Goal: Task Accomplishment & Management: Manage account settings

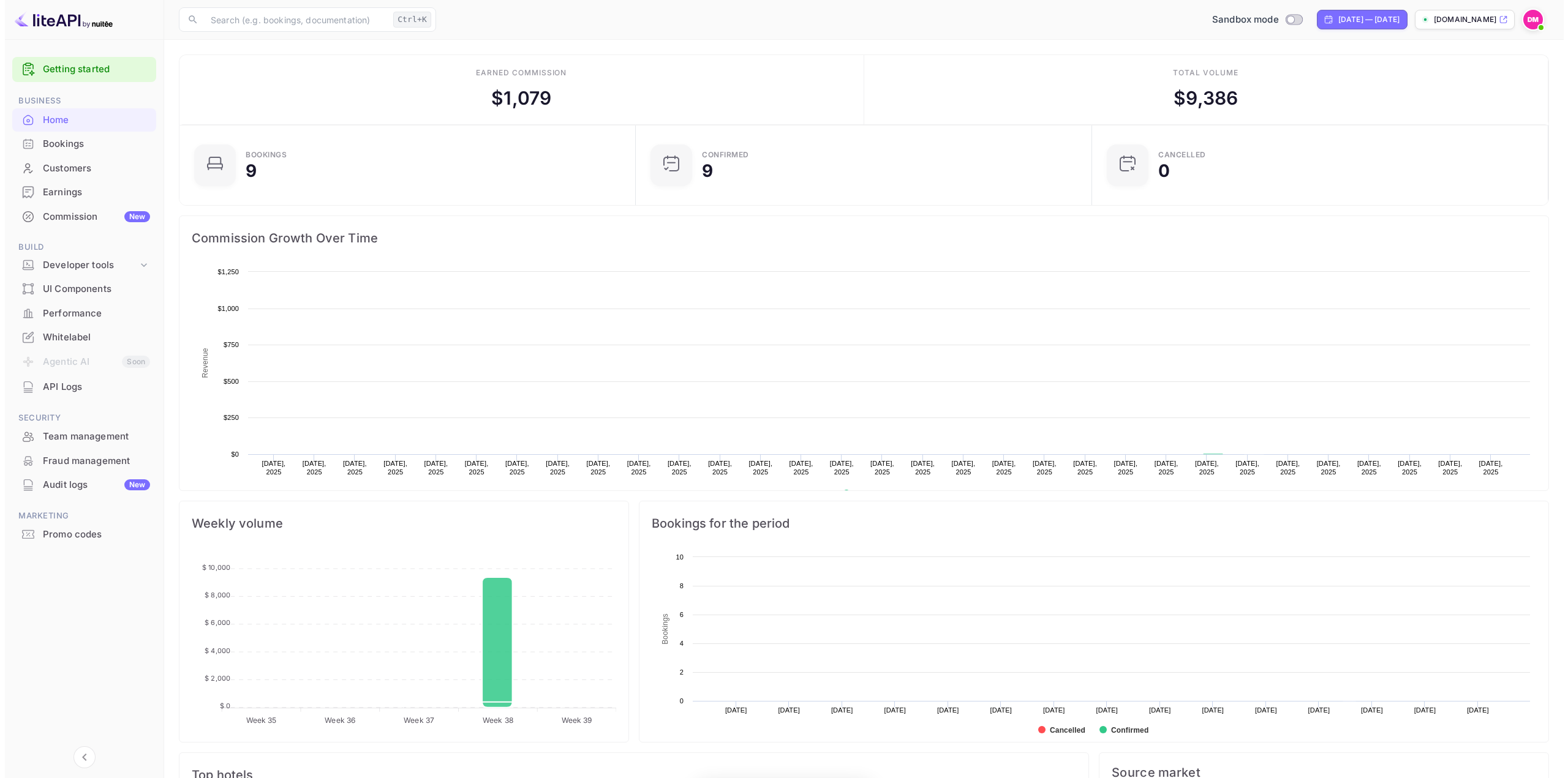
scroll to position [190, 440]
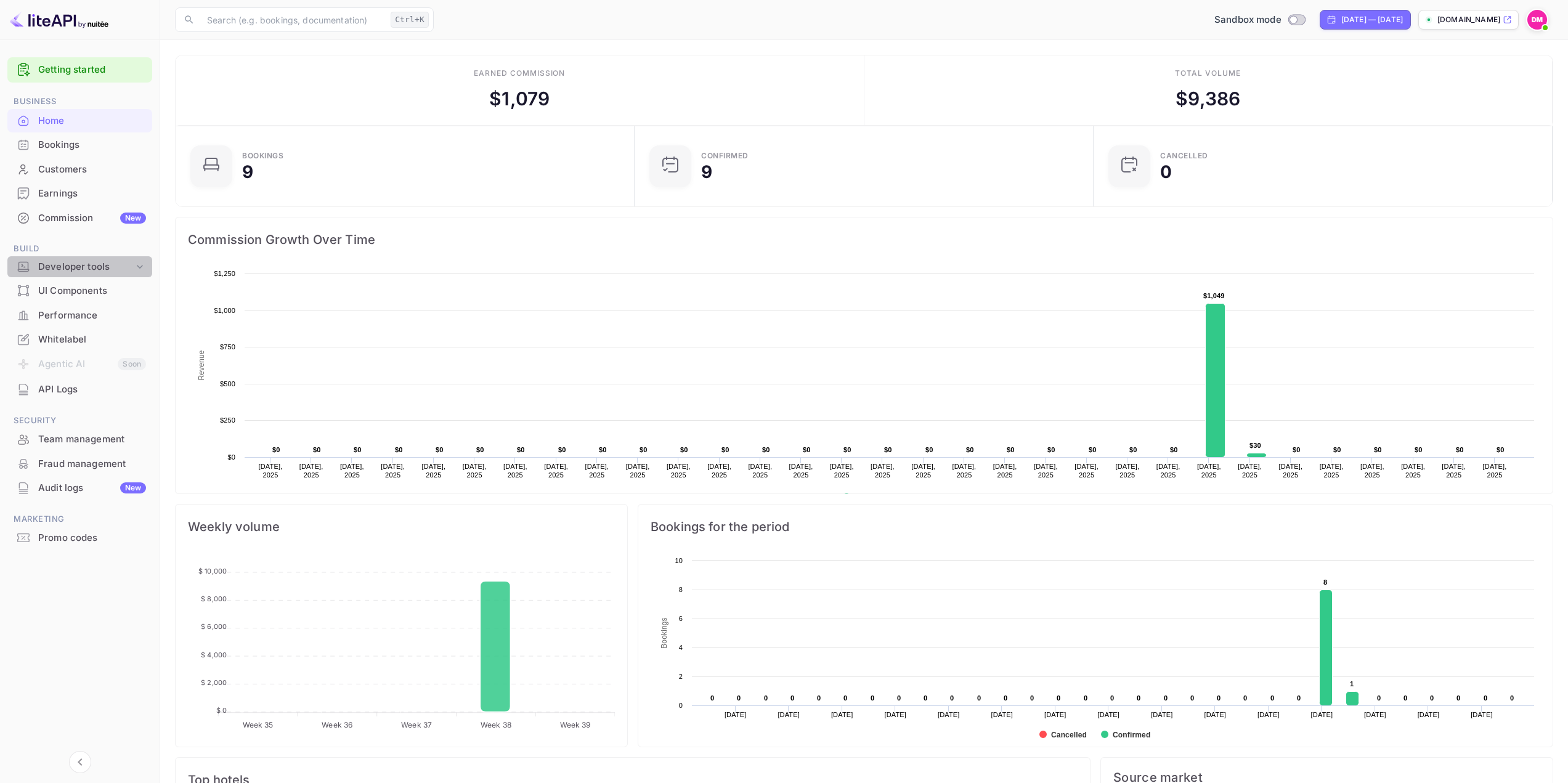
click at [75, 266] on div "Developer tools" at bounding box center [85, 267] width 95 height 14
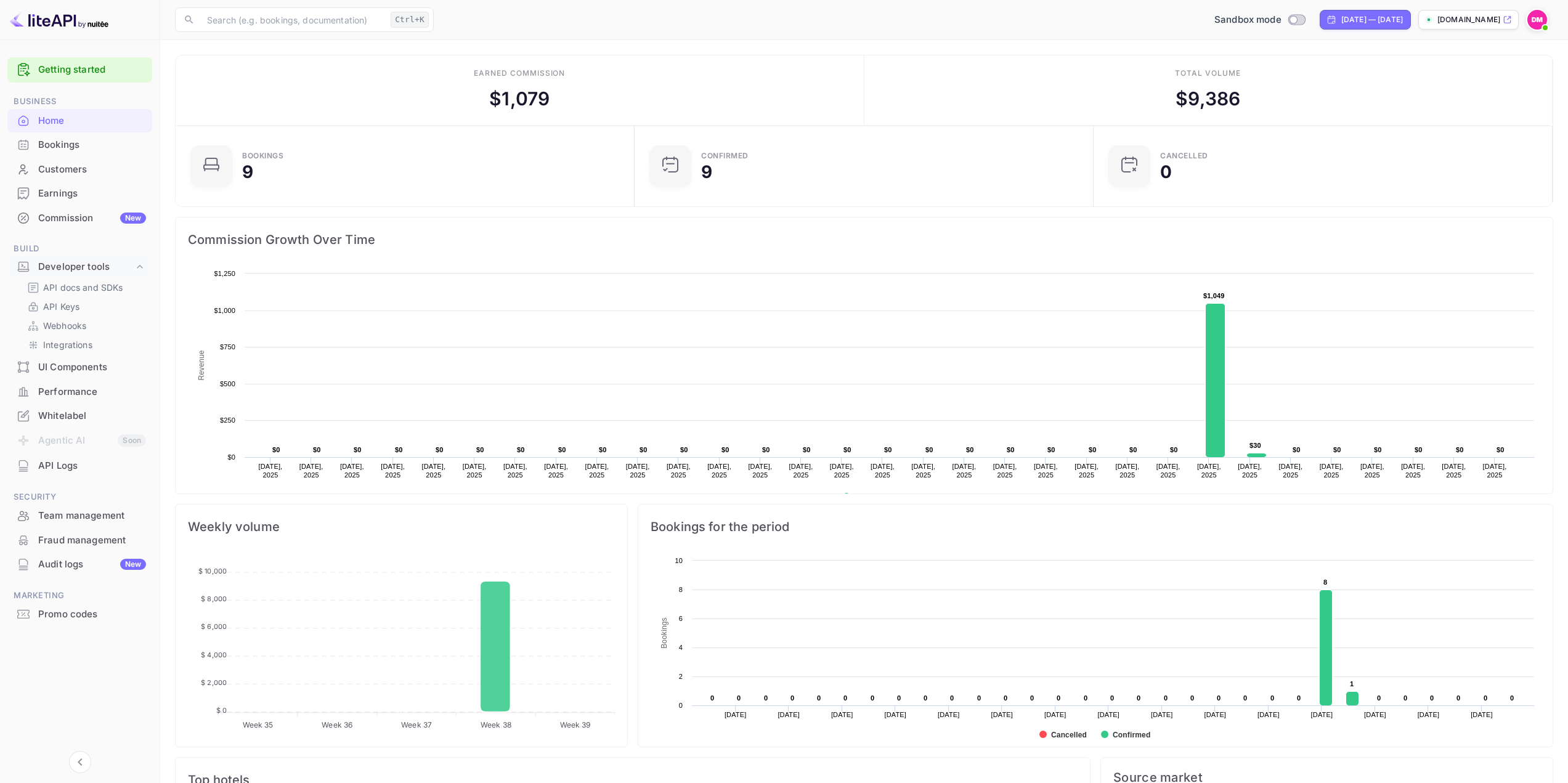
click at [69, 296] on div "API docs and SDKs API Keys Webhooks Integrations" at bounding box center [79, 316] width 145 height 75
click at [84, 288] on p "API docs and SDKs" at bounding box center [83, 287] width 80 height 13
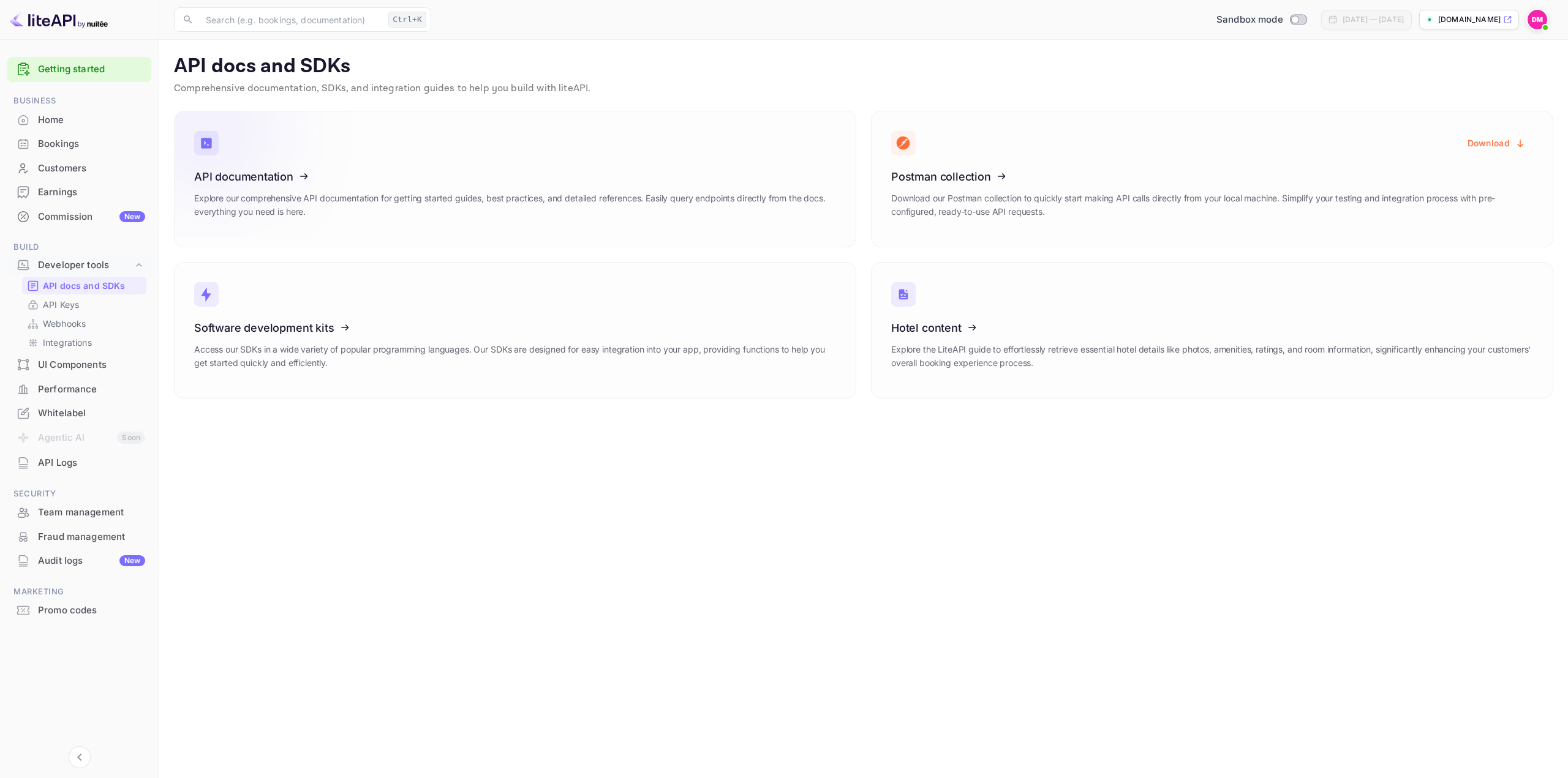
click at [333, 189] on icon at bounding box center [270, 173] width 191 height 126
click at [115, 308] on link "API Keys" at bounding box center [84, 305] width 115 height 13
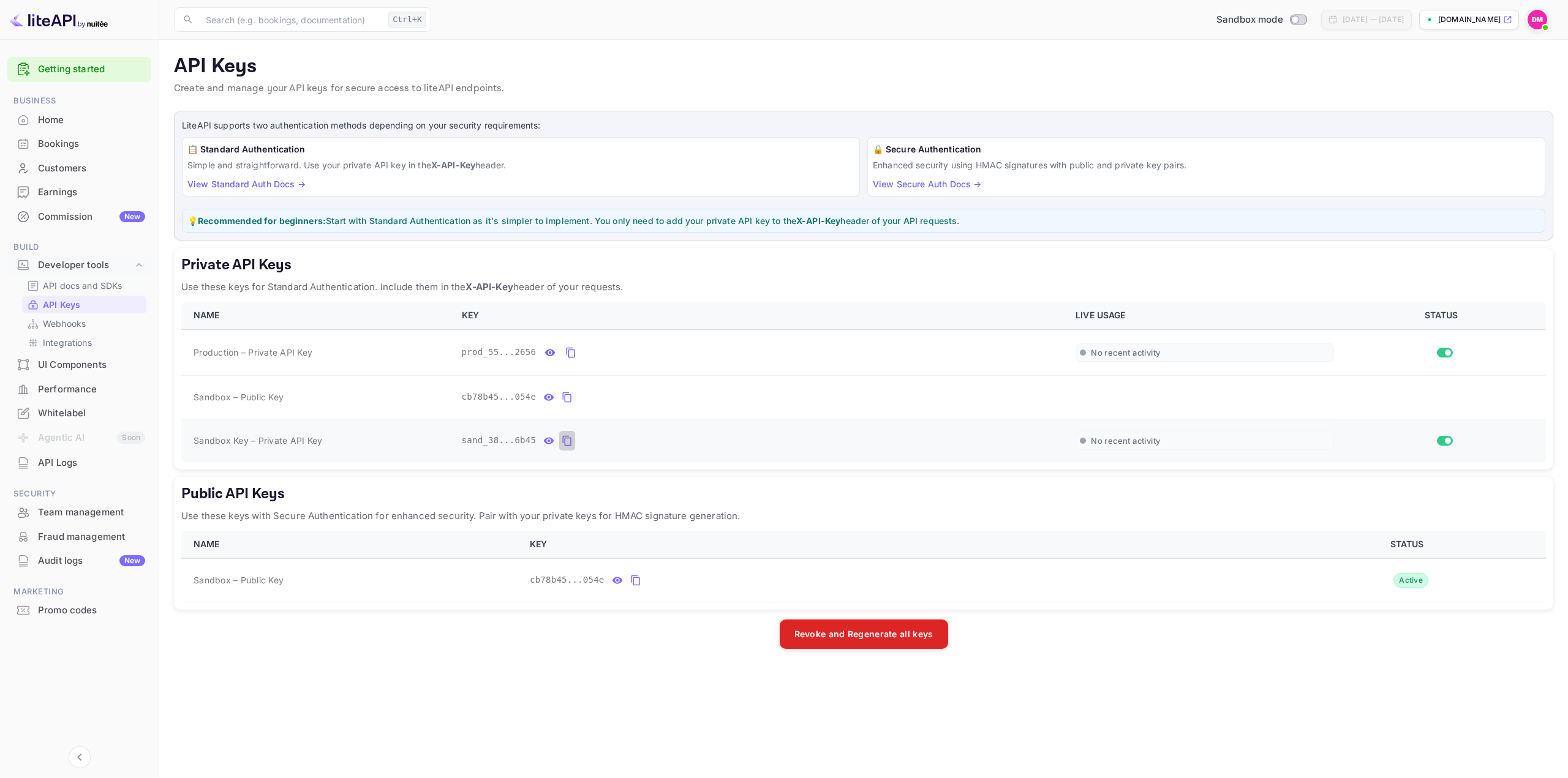
click at [562, 435] on icon "private api keys table" at bounding box center [567, 440] width 11 height 15
